Goal: Find specific page/section: Find specific page/section

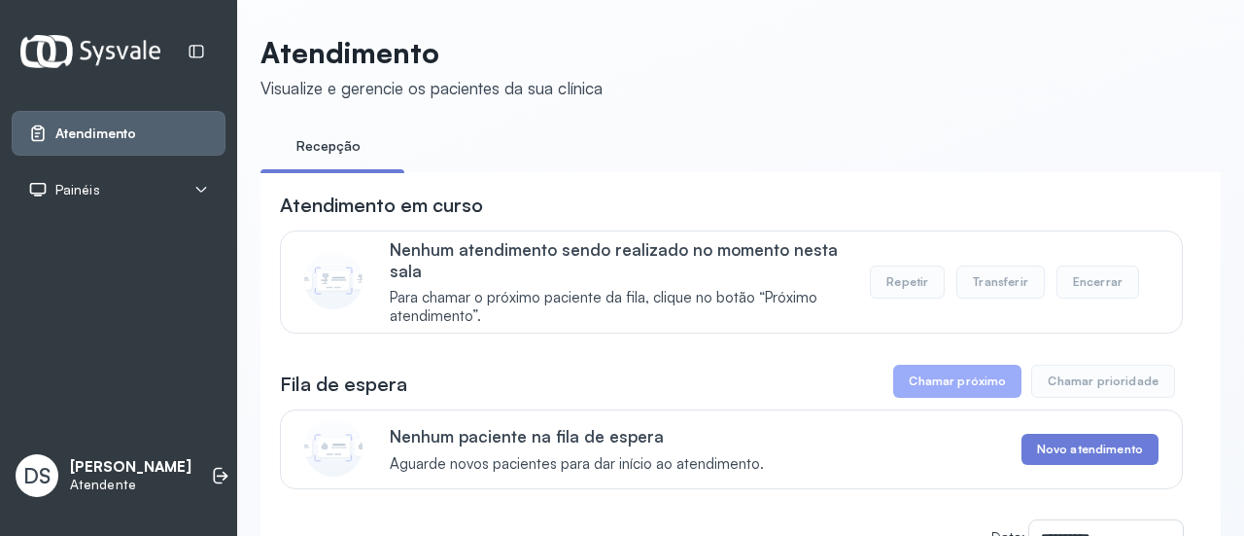
click at [86, 192] on span "Painéis" at bounding box center [77, 190] width 45 height 17
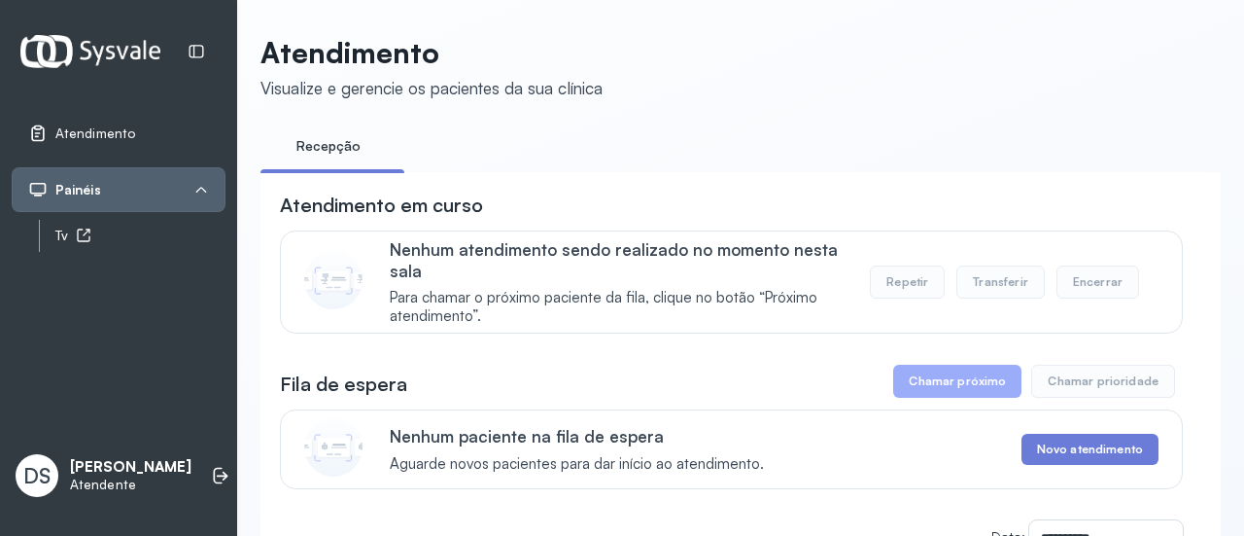
click at [61, 230] on div "Tv" at bounding box center [140, 235] width 170 height 17
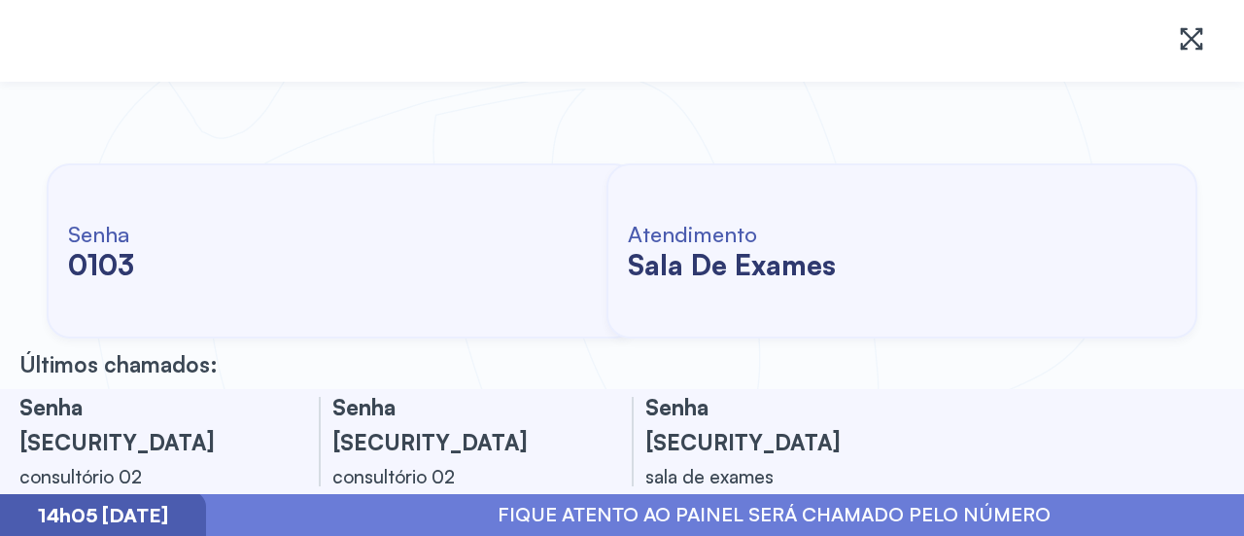
drag, startPoint x: 792, startPoint y: 5, endPoint x: 591, endPoint y: 106, distance: 225.2
click at [1195, 33] on icon at bounding box center [1191, 38] width 27 height 27
